Goal: Download file/media

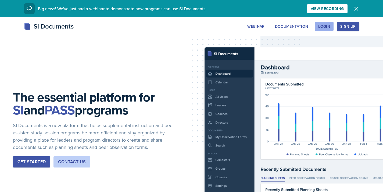
click at [321, 29] on button "Login" at bounding box center [324, 26] width 19 height 9
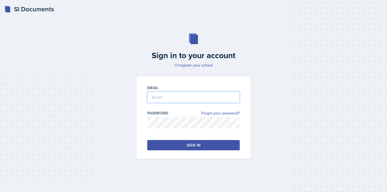
click at [182, 94] on input "email" at bounding box center [193, 96] width 92 height 11
type input "[EMAIL_ADDRESS][DOMAIN_NAME]"
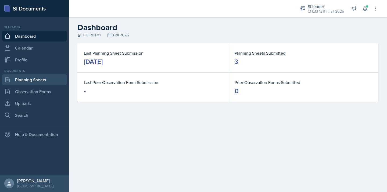
click at [26, 78] on link "Planning Sheets" at bounding box center [34, 79] width 65 height 11
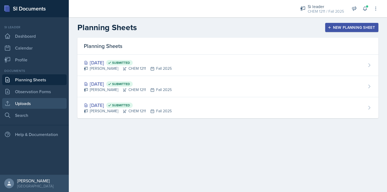
click at [23, 103] on link "Uploads" at bounding box center [34, 103] width 65 height 11
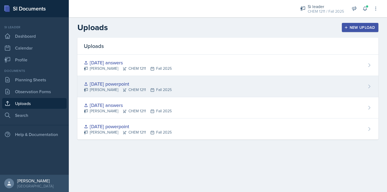
click at [96, 84] on div "[DATE] powerpoint" at bounding box center [128, 83] width 88 height 7
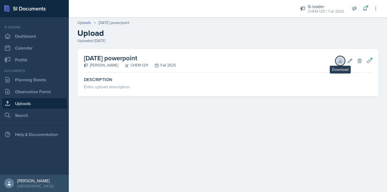
click at [339, 60] on icon at bounding box center [340, 60] width 5 height 5
